Goal: Task Accomplishment & Management: Complete application form

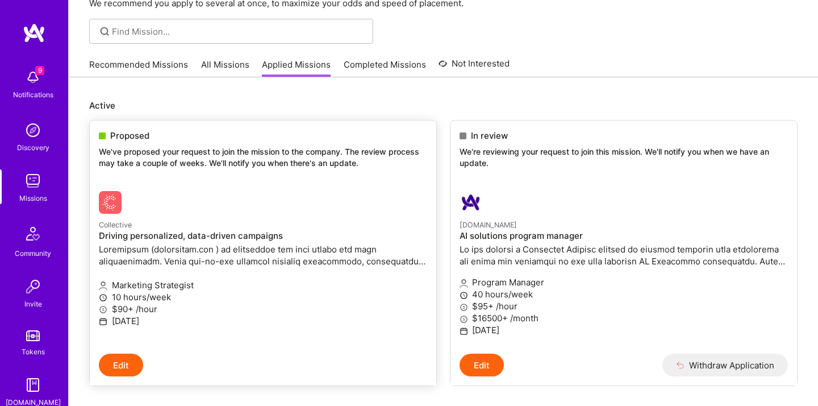
scroll to position [97, 0]
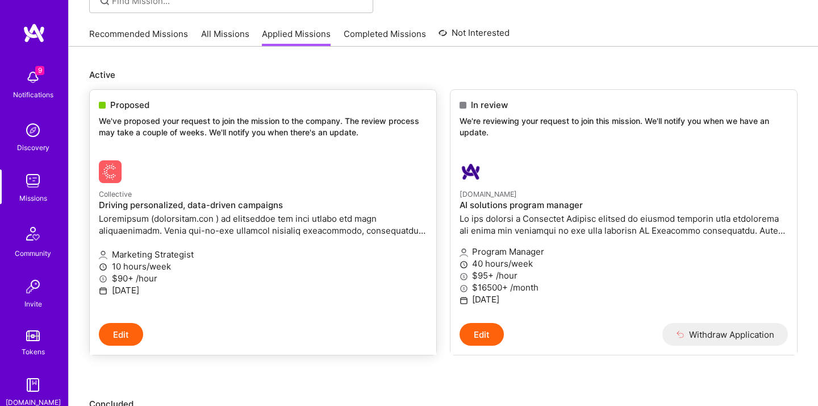
click at [191, 208] on h4 "Driving personalized, data-driven campaigns" at bounding box center [263, 205] width 328 height 10
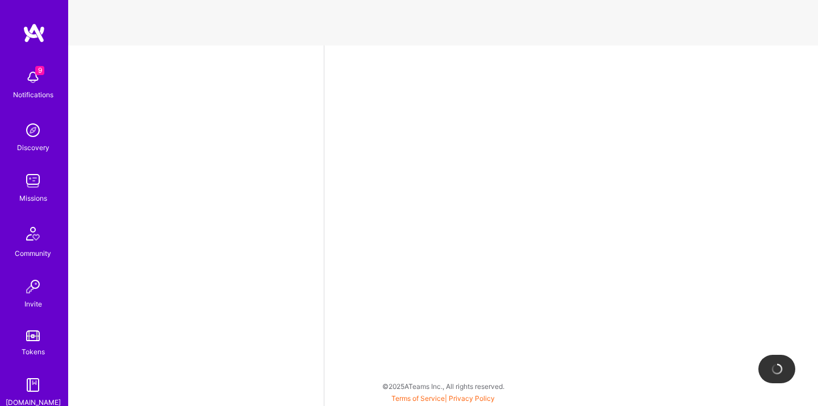
select select "US"
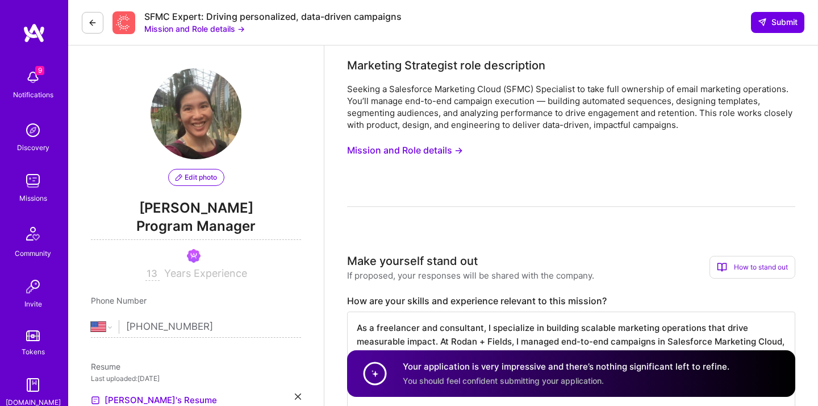
click at [165, 28] on button "Mission and Role details →" at bounding box center [194, 29] width 101 height 12
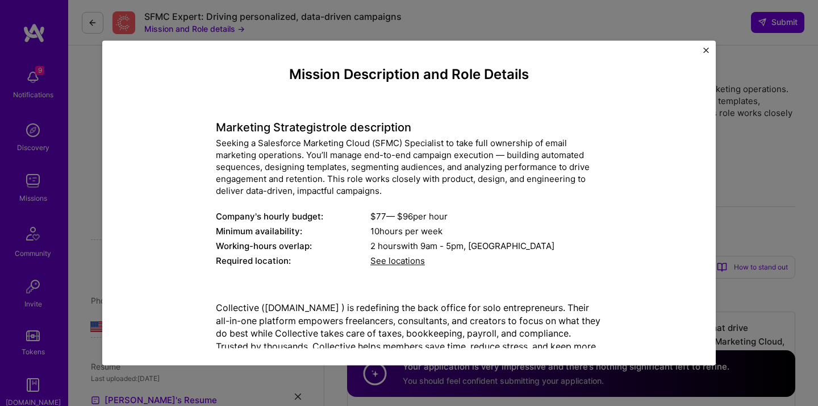
click at [87, 140] on div "Mission Description and Role Details Marketing Strategist role description Seek…" at bounding box center [409, 203] width 818 height 406
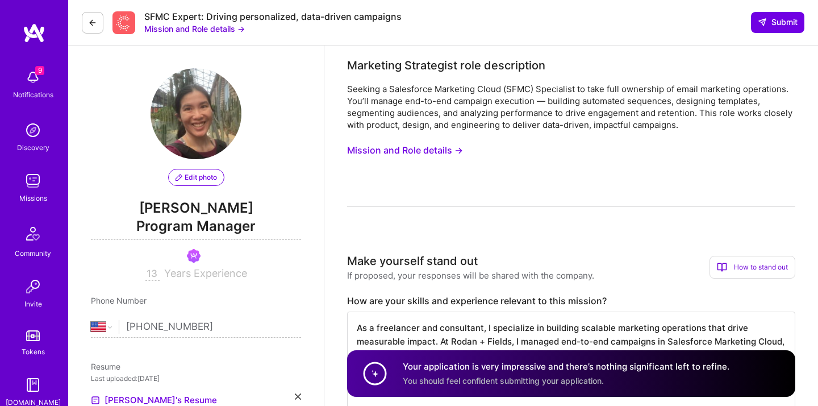
click at [38, 75] on img at bounding box center [33, 77] width 23 height 23
click at [448, 145] on button "Mission and Role details →" at bounding box center [405, 150] width 116 height 21
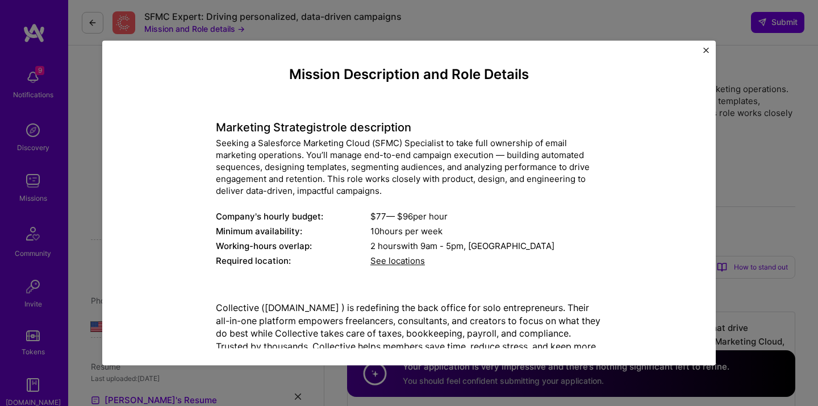
click at [751, 160] on div "Mission Description and Role Details Marketing Strategist role description Seek…" at bounding box center [409, 203] width 818 height 406
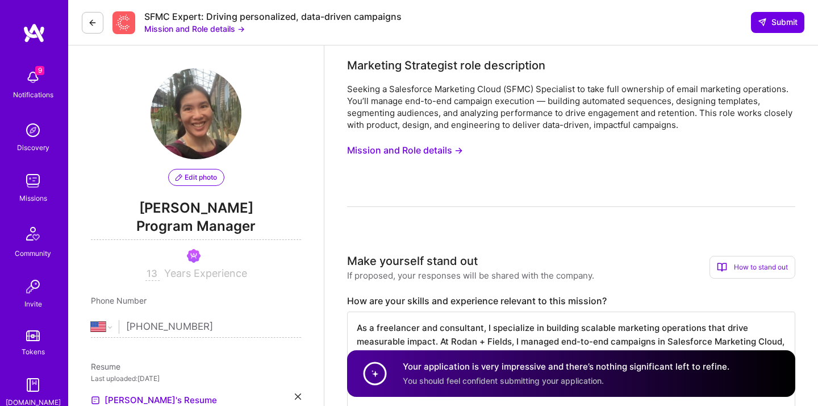
click at [94, 18] on icon at bounding box center [92, 22] width 9 height 9
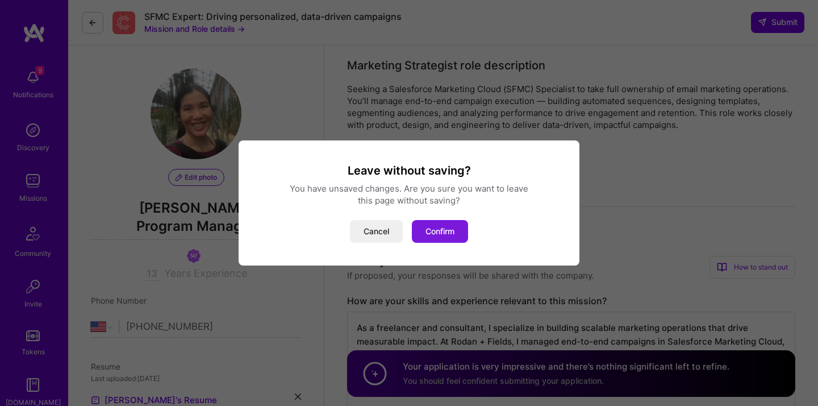
click at [428, 229] on button "Confirm" at bounding box center [440, 231] width 56 height 23
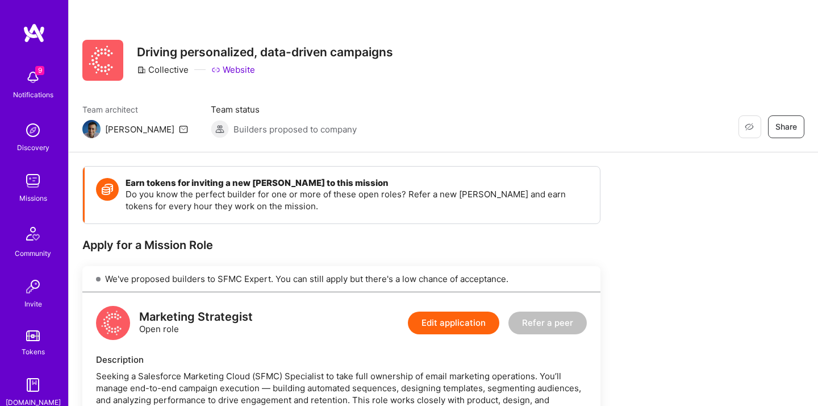
click at [32, 181] on img at bounding box center [33, 180] width 23 height 23
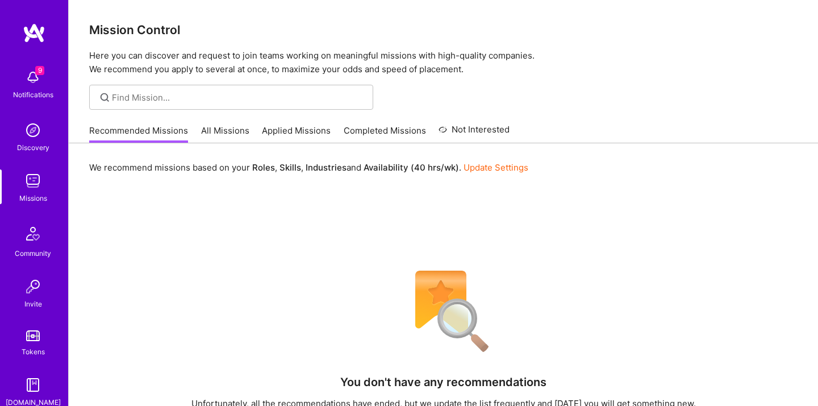
click at [231, 132] on link "All Missions" at bounding box center [225, 133] width 48 height 19
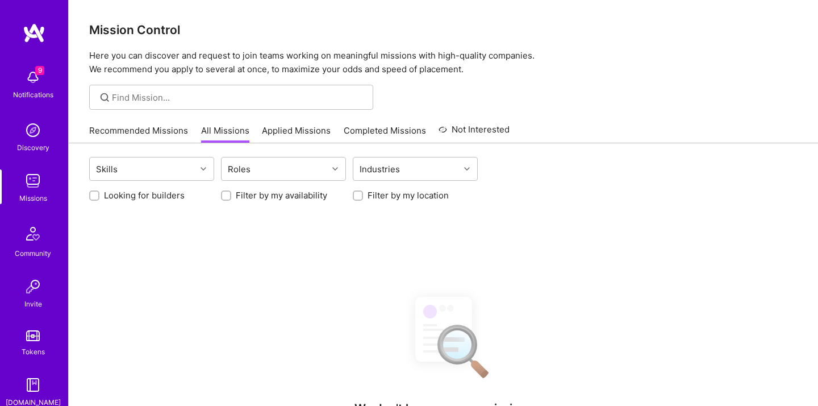
click at [295, 128] on link "Applied Missions" at bounding box center [296, 133] width 69 height 19
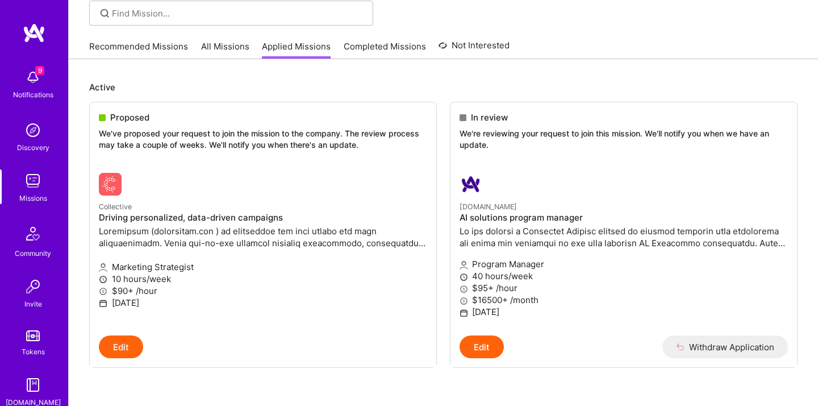
scroll to position [81, 0]
